Goal: Task Accomplishment & Management: Manage account settings

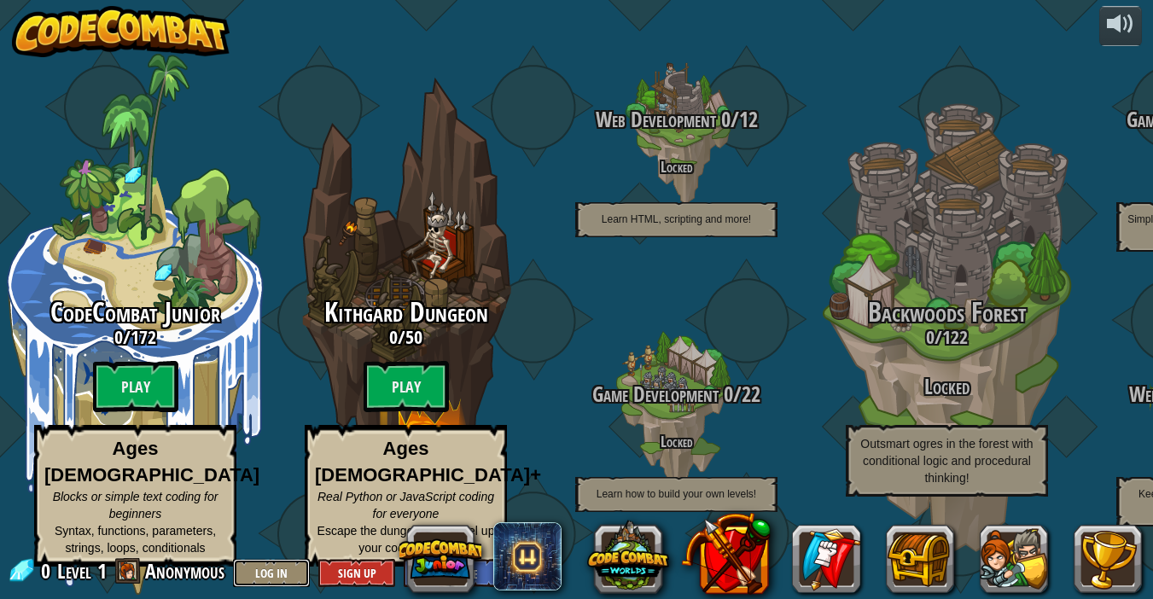
click at [263, 563] on button "Log In" at bounding box center [271, 573] width 77 height 28
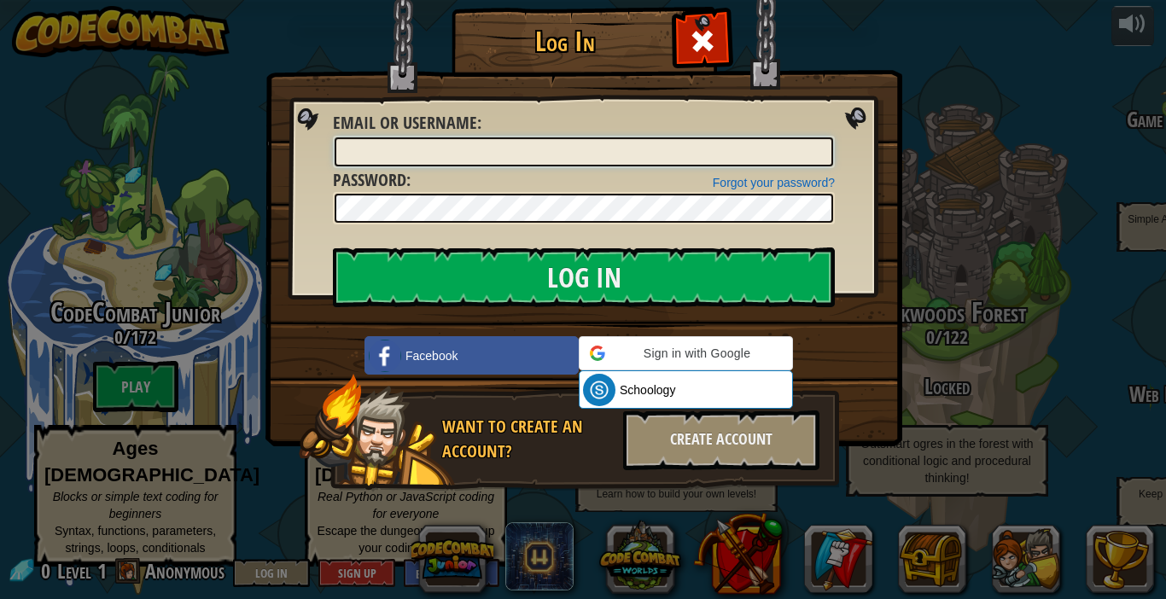
type input "EesaO"
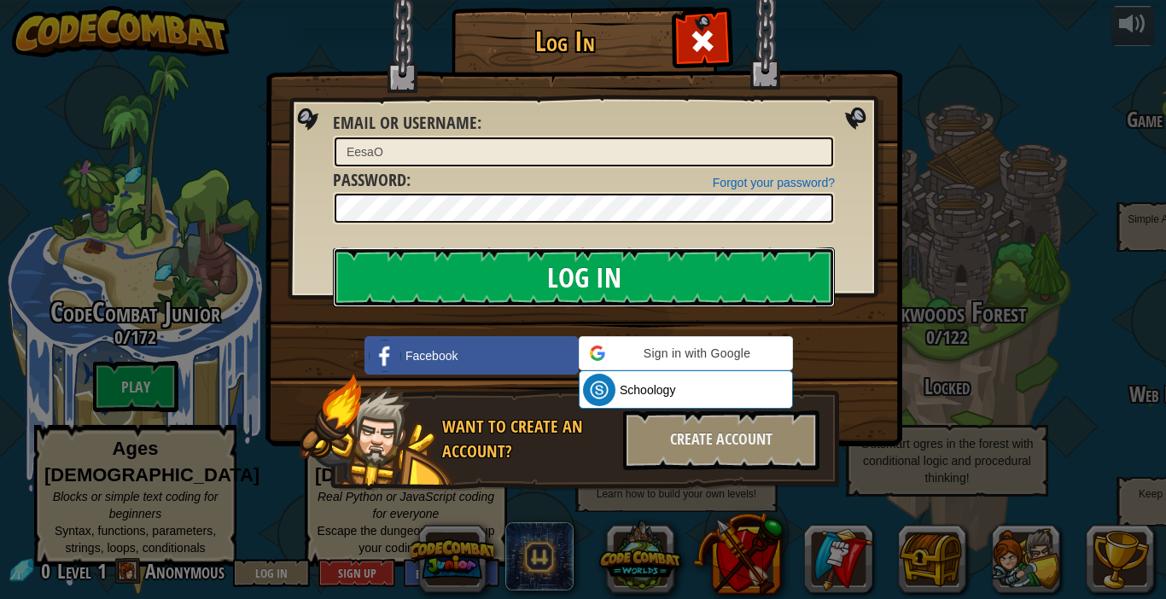
click at [442, 290] on input "Log In" at bounding box center [584, 278] width 502 height 60
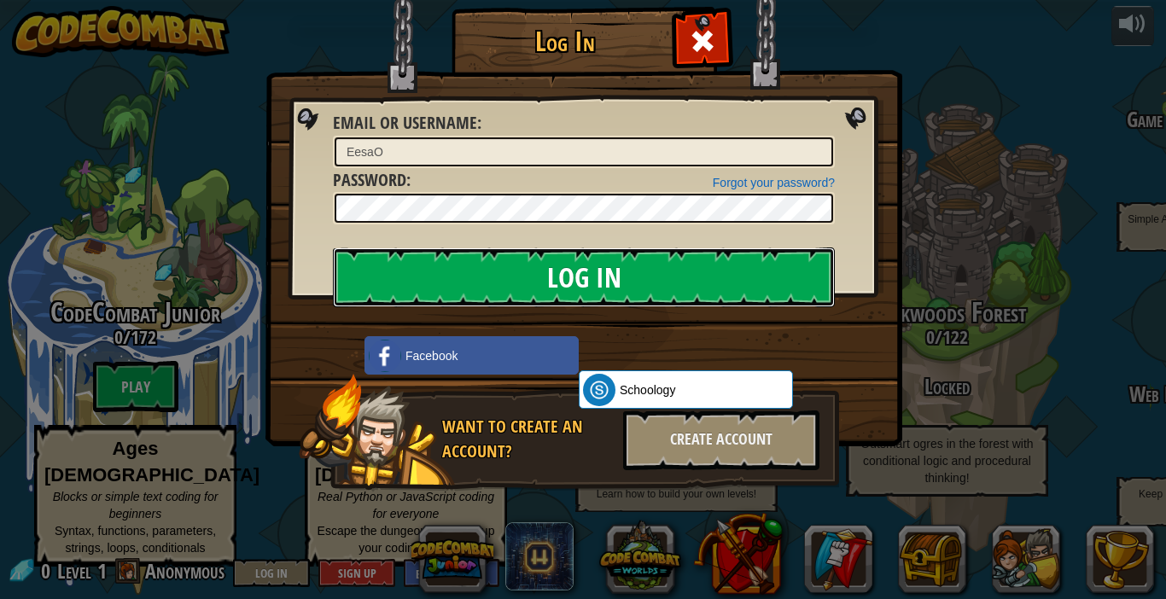
click at [434, 295] on input "Log In" at bounding box center [584, 278] width 502 height 60
click at [424, 299] on input "Log In" at bounding box center [584, 278] width 502 height 60
